Goal: Information Seeking & Learning: Check status

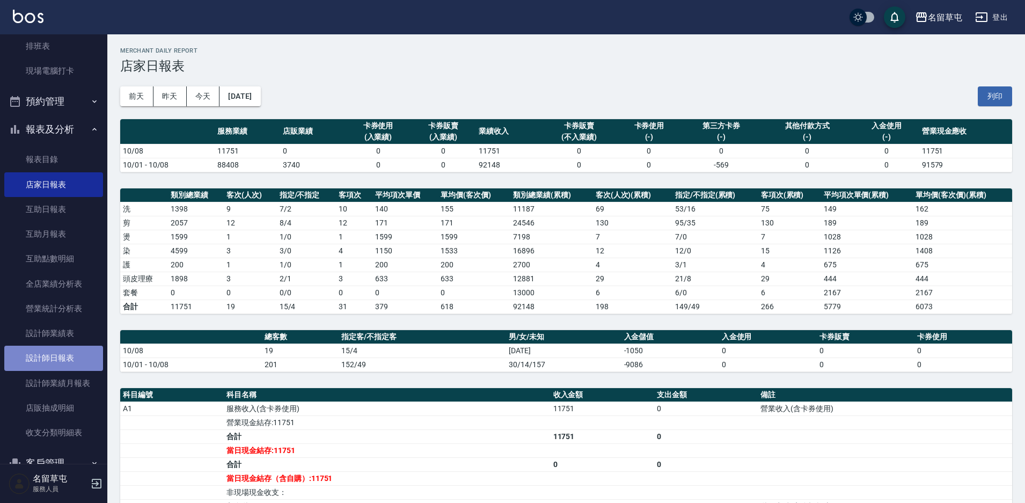
click at [65, 360] on link "設計師日報表" at bounding box center [53, 358] width 99 height 25
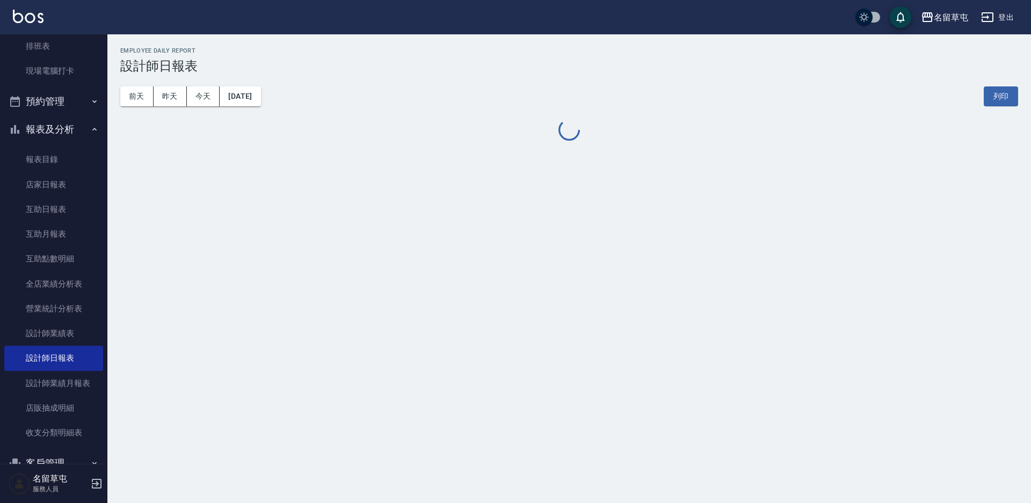
click at [56, 337] on html "名留草屯 登出 櫃檯作業 打帳單 帳單列表 現金收支登錄 材料自購登錄 每日結帳 排班表 現場電腦打卡 預約管理 預約管理 單日預約紀錄 單週預約紀錄 報表及…" at bounding box center [515, 251] width 1031 height 503
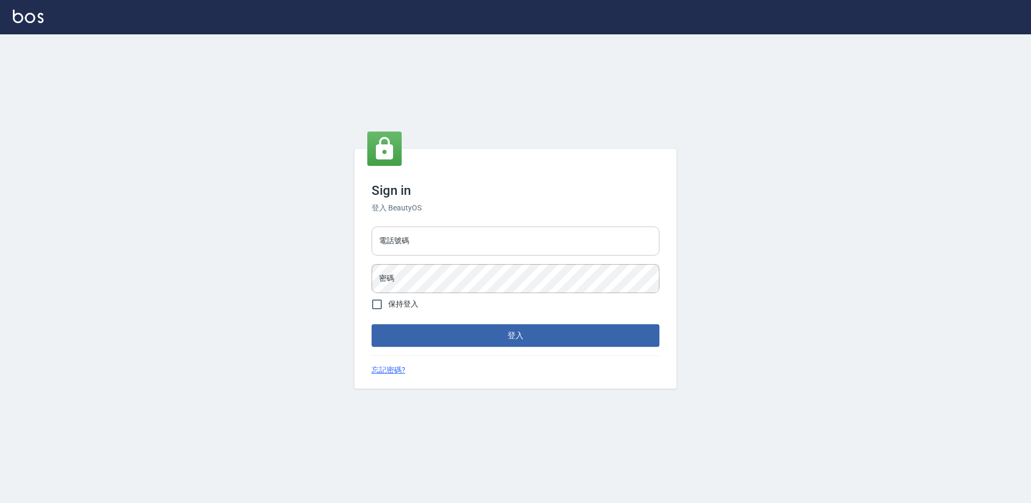
click at [459, 236] on input "電話號碼" at bounding box center [515, 241] width 288 height 29
type input "2306457"
click at [371, 324] on button "登入" at bounding box center [515, 335] width 288 height 23
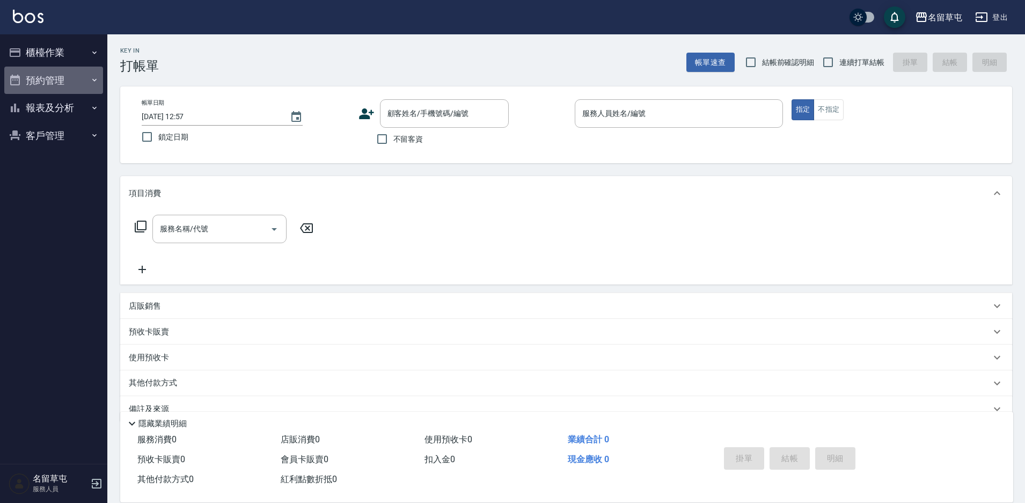
click at [62, 77] on button "預約管理" at bounding box center [53, 81] width 99 height 28
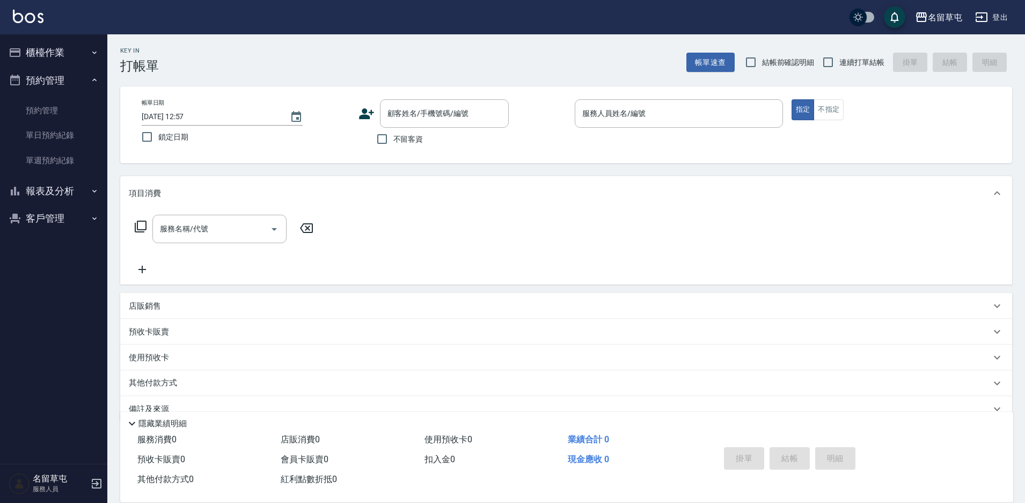
click at [66, 186] on button "報表及分析" at bounding box center [53, 191] width 99 height 28
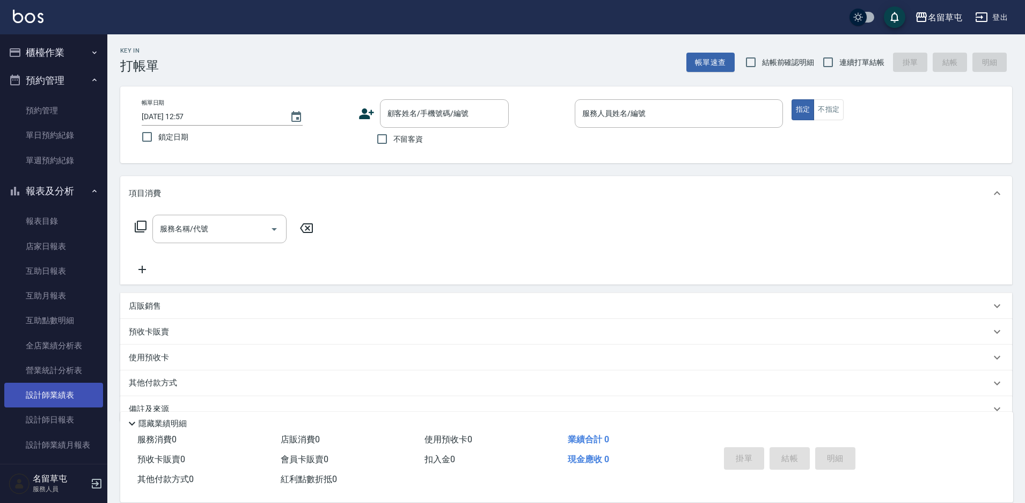
click at [64, 400] on link "設計師業績表" at bounding box center [53, 395] width 99 height 25
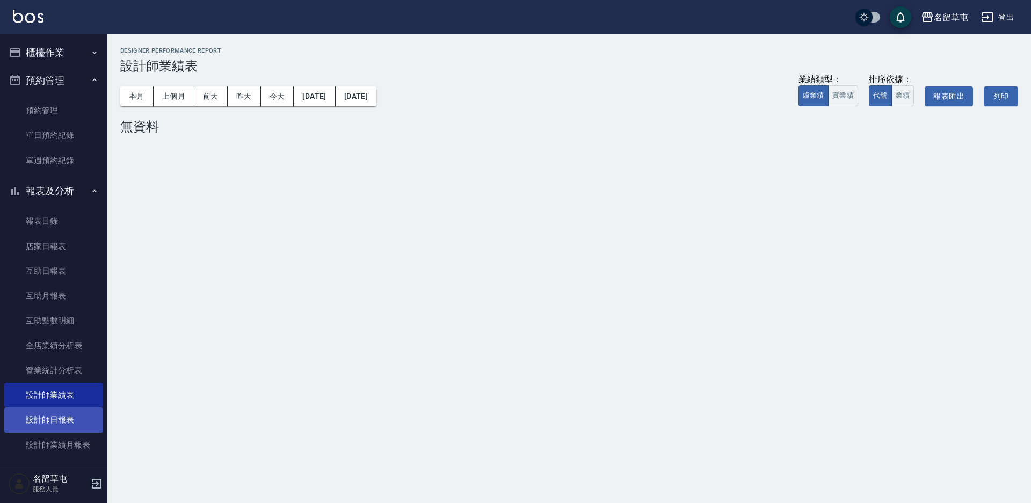
click at [49, 415] on link "設計師日報表" at bounding box center [53, 419] width 99 height 25
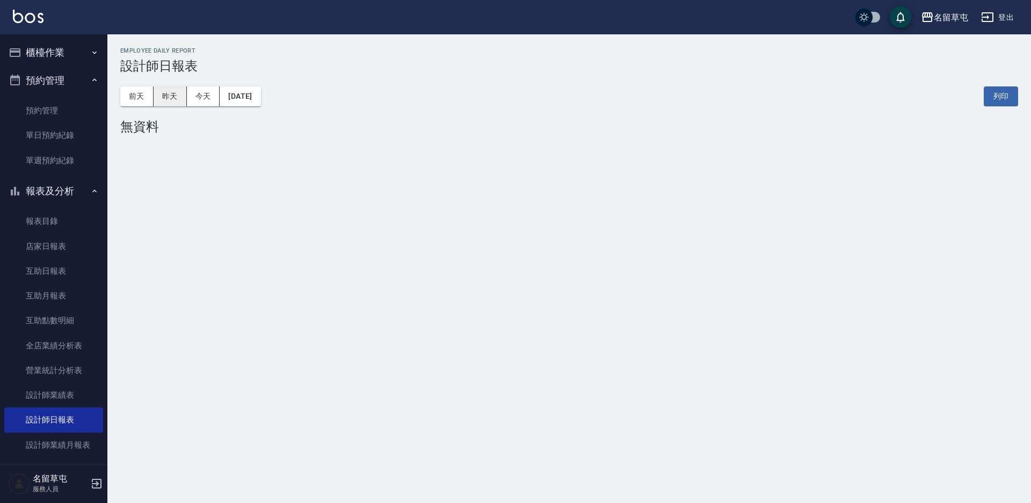
click at [176, 88] on button "昨天" at bounding box center [170, 96] width 33 height 20
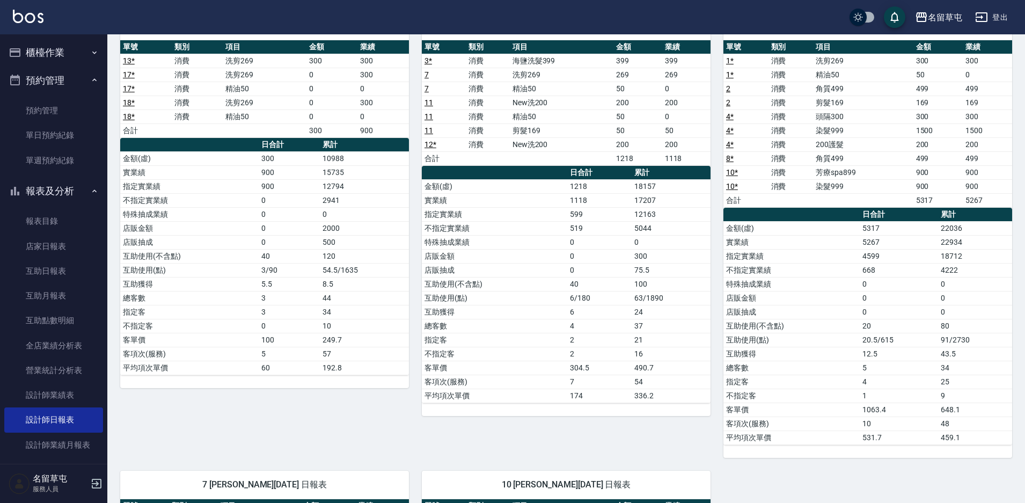
scroll to position [54, 0]
